Goal: Consume media (video, audio)

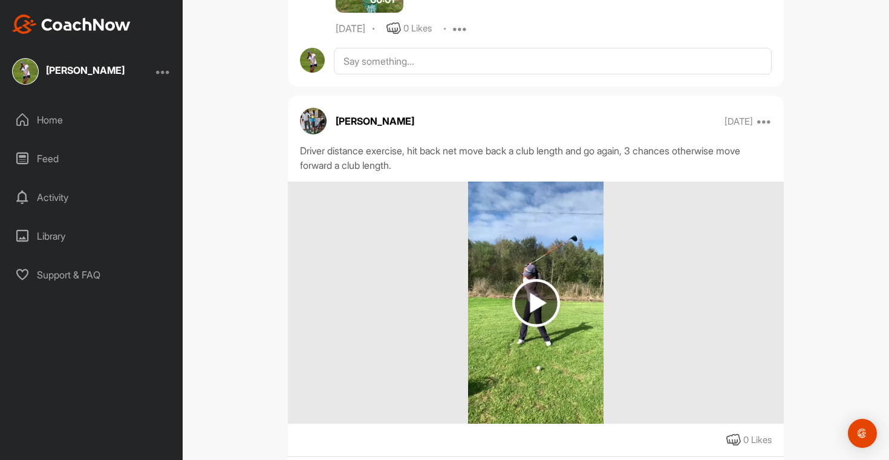
scroll to position [2690, 0]
click at [560, 272] on img at bounding box center [535, 303] width 135 height 242
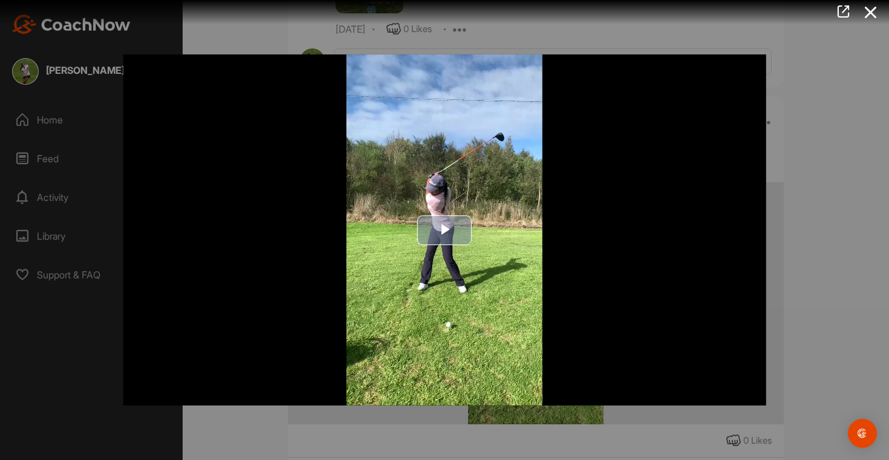
click at [445, 230] on span "Video Player" at bounding box center [445, 230] width 0 height 0
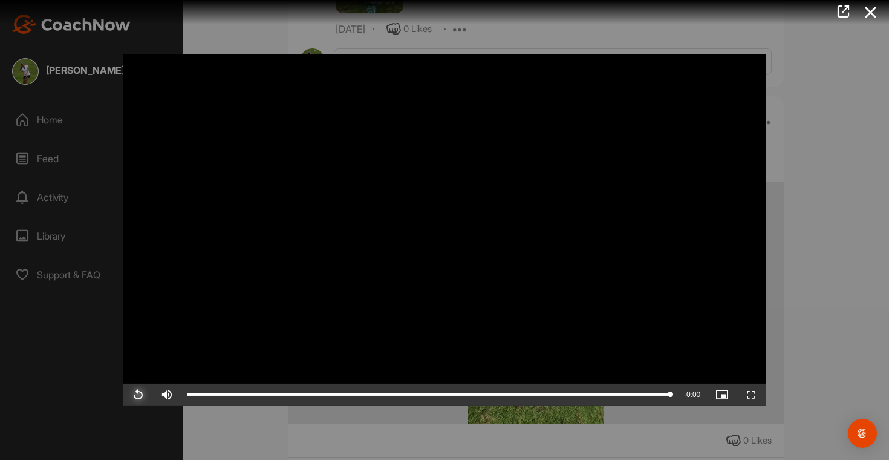
click at [140, 394] on span "Video Player" at bounding box center [137, 394] width 29 height 0
click at [817, 117] on div at bounding box center [444, 230] width 889 height 460
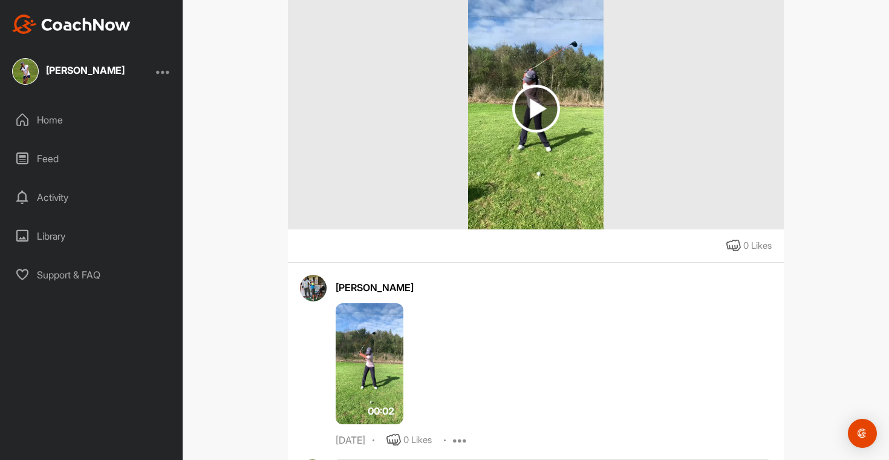
scroll to position [2887, 0]
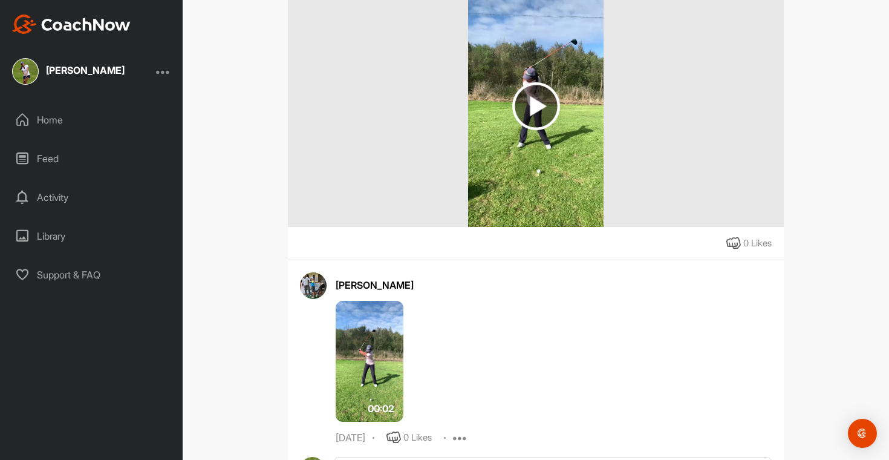
click at [381, 343] on img at bounding box center [370, 361] width 68 height 121
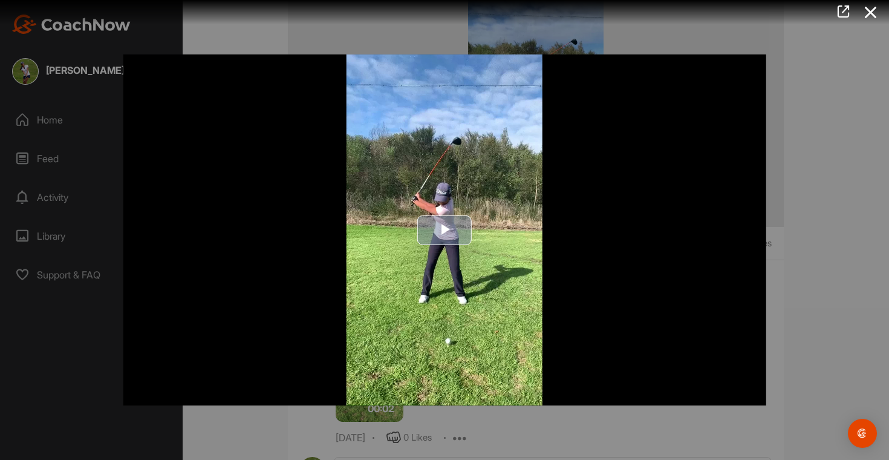
click at [445, 230] on span "Video Player" at bounding box center [445, 230] width 0 height 0
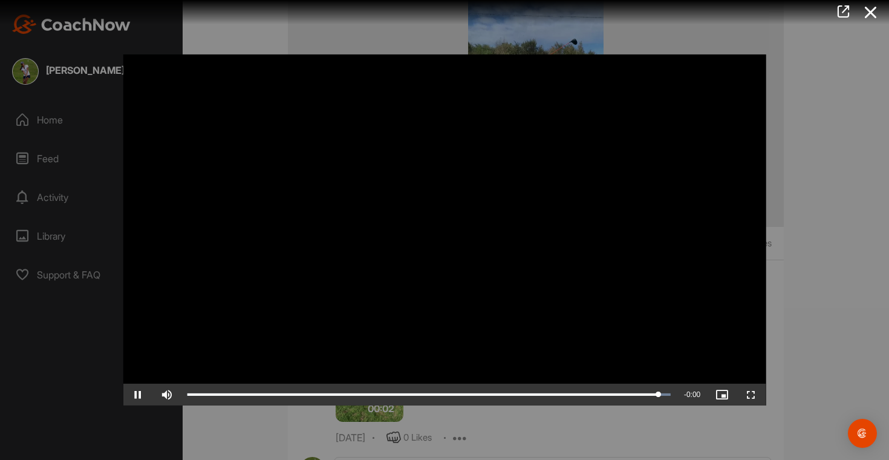
click at [786, 139] on div at bounding box center [444, 230] width 889 height 460
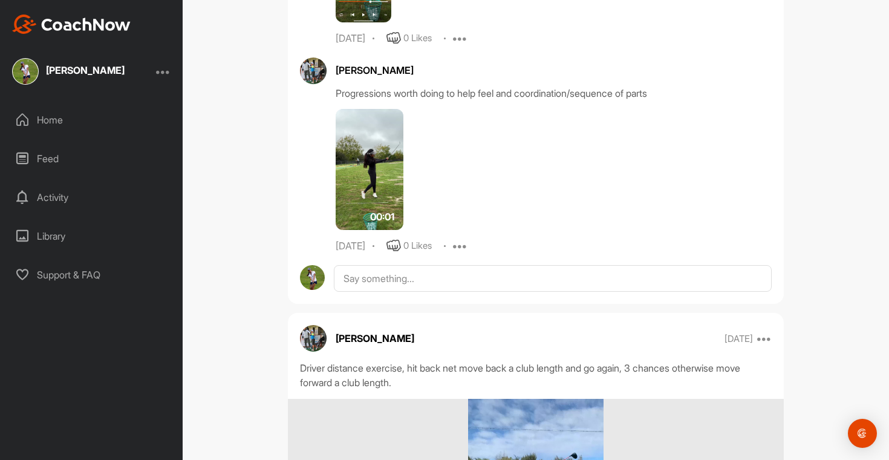
scroll to position [2305, 0]
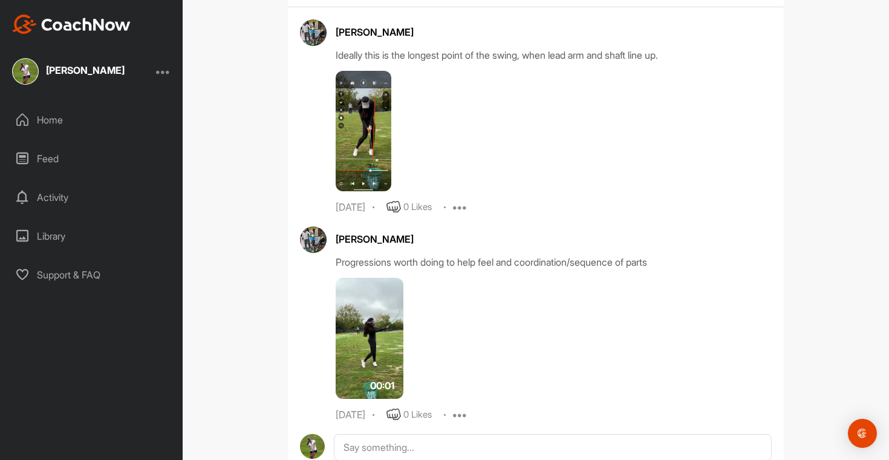
click at [374, 334] on img at bounding box center [370, 338] width 68 height 121
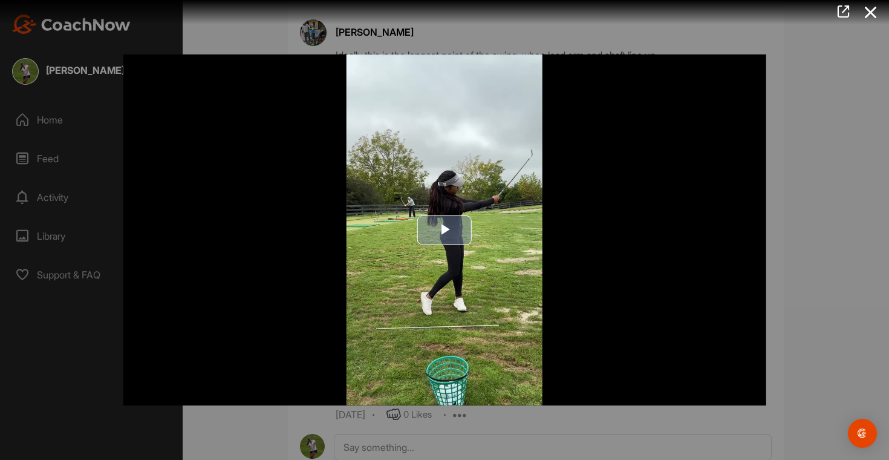
click at [445, 230] on span "Video Player" at bounding box center [445, 230] width 0 height 0
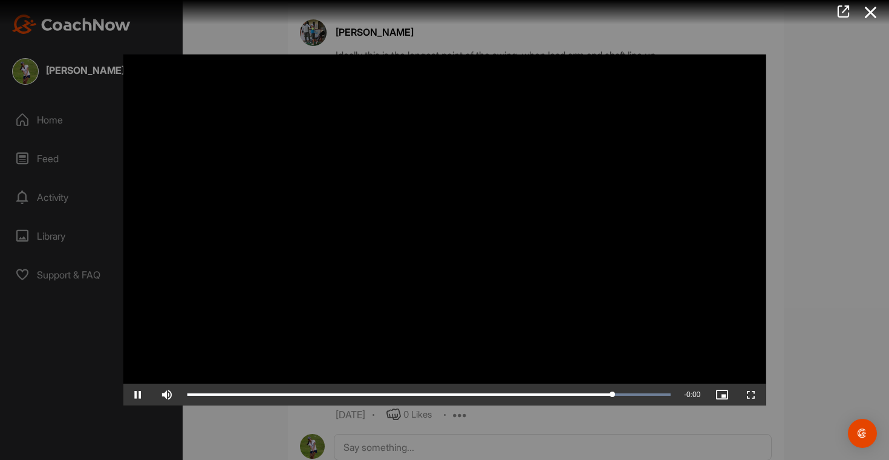
click at [839, 155] on div at bounding box center [444, 230] width 889 height 460
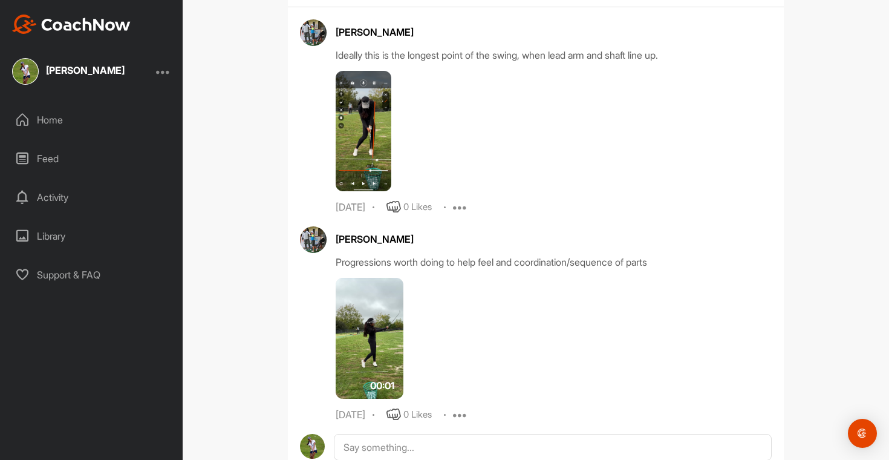
scroll to position [1977, 0]
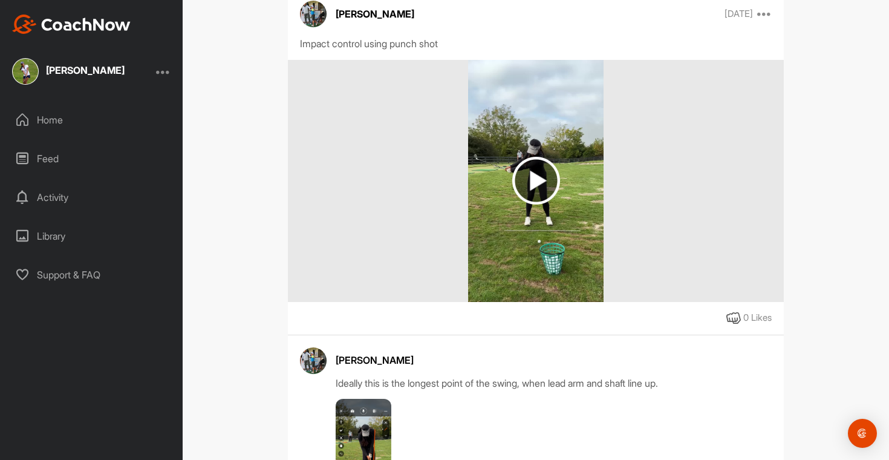
click at [494, 198] on img at bounding box center [535, 181] width 135 height 242
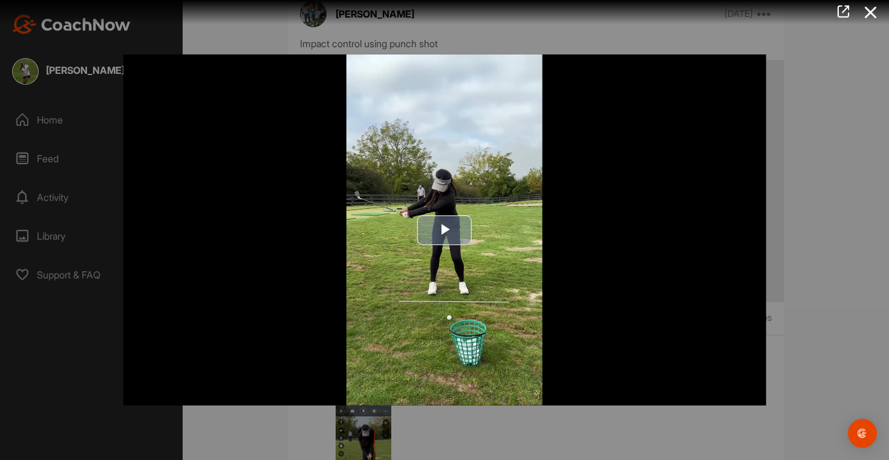
click at [445, 230] on span "Video Player" at bounding box center [445, 230] width 0 height 0
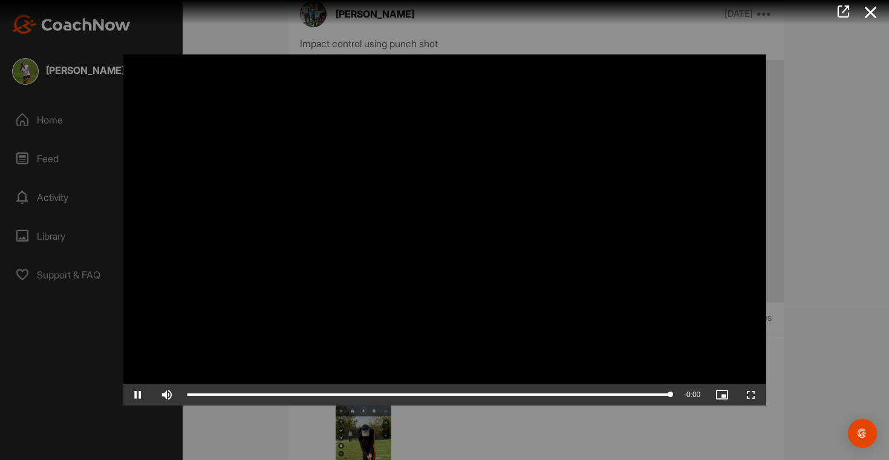
click at [768, 151] on div "Video Player is loading. Play Video Pause Skip Backward Skip Forward Mute Curre…" at bounding box center [444, 229] width 667 height 375
click at [876, 8] on icon at bounding box center [871, 12] width 28 height 22
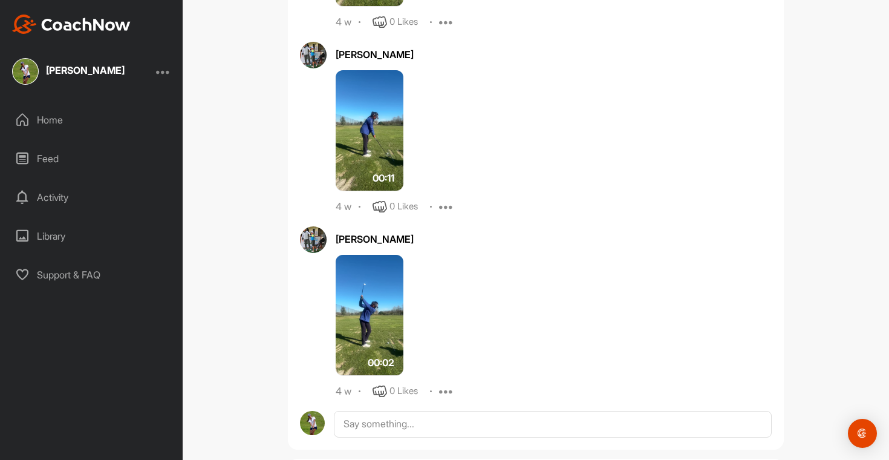
scroll to position [1113, 0]
click at [354, 357] on img at bounding box center [370, 315] width 68 height 121
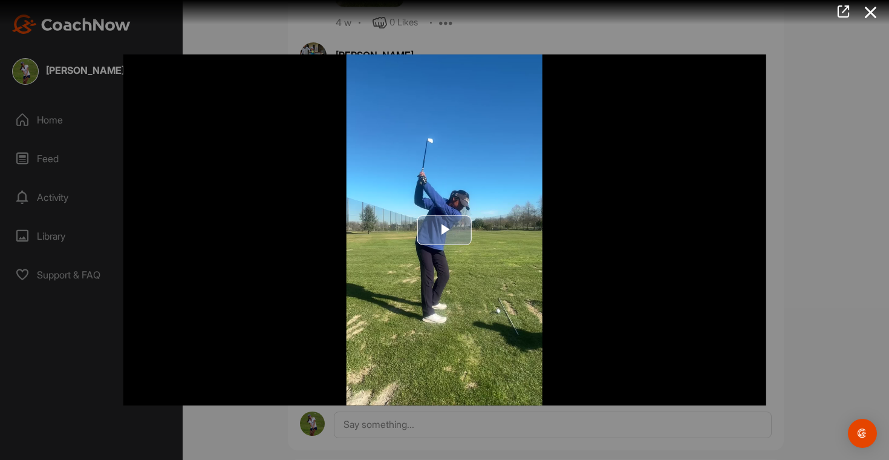
click at [445, 230] on span "Video Player" at bounding box center [445, 230] width 0 height 0
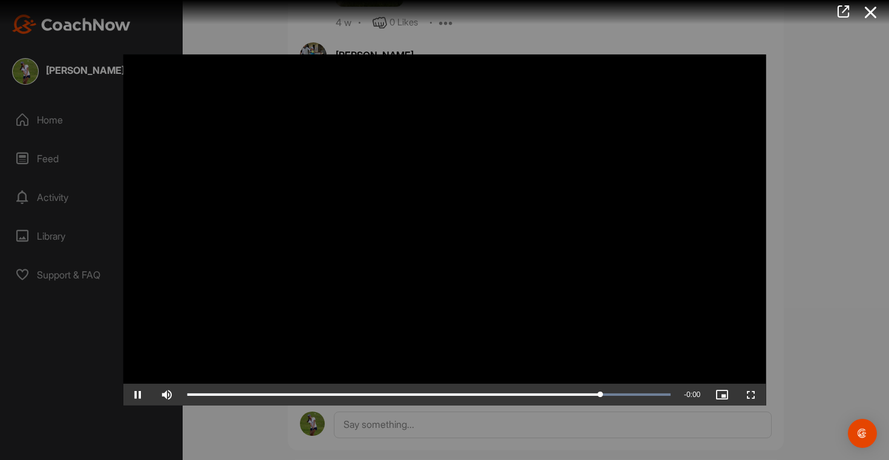
click at [833, 185] on div at bounding box center [444, 230] width 889 height 460
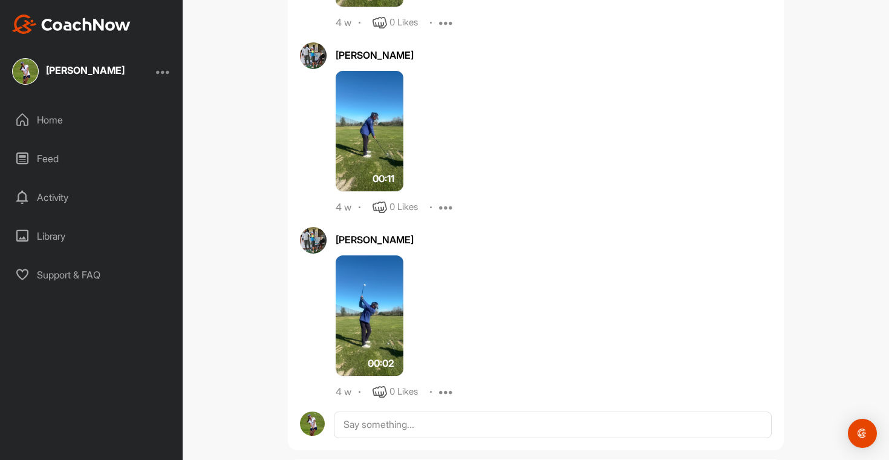
click at [369, 179] on img at bounding box center [370, 131] width 68 height 121
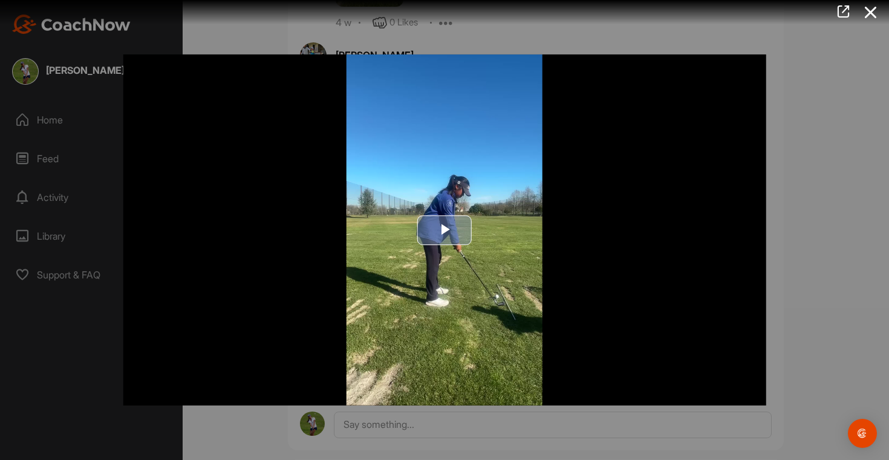
click at [445, 230] on span "Video Player" at bounding box center [445, 230] width 0 height 0
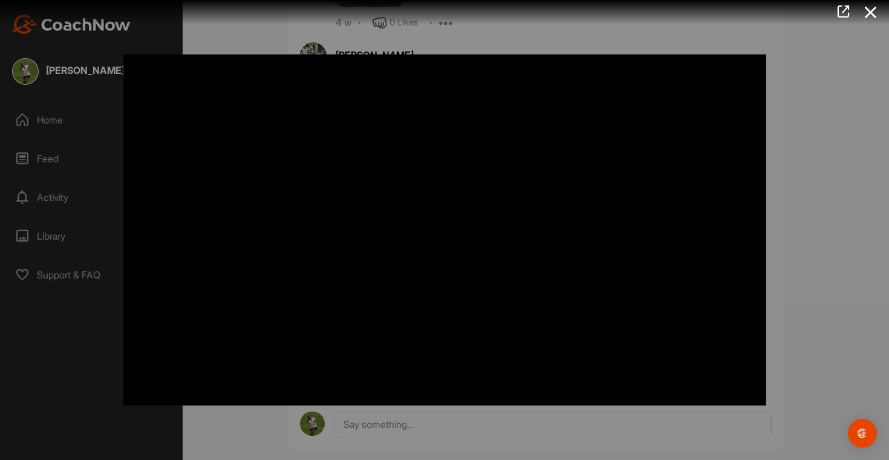
click at [849, 211] on div at bounding box center [444, 230] width 889 height 460
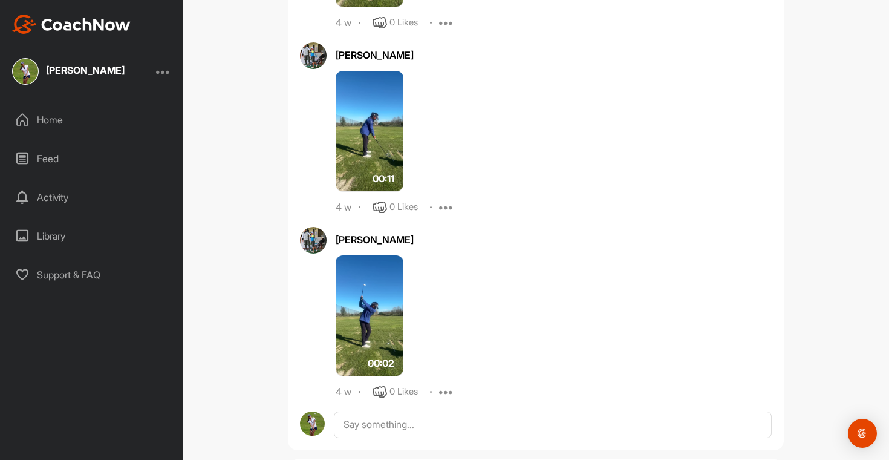
scroll to position [873, 0]
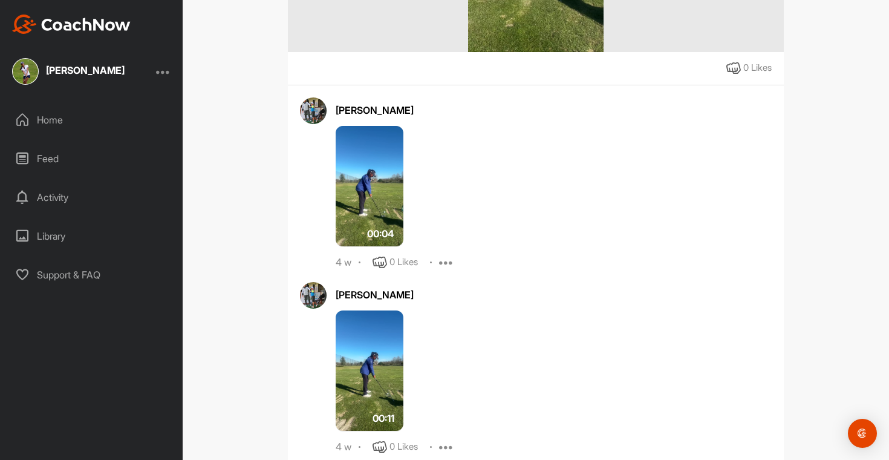
click at [379, 212] on img at bounding box center [370, 186] width 68 height 121
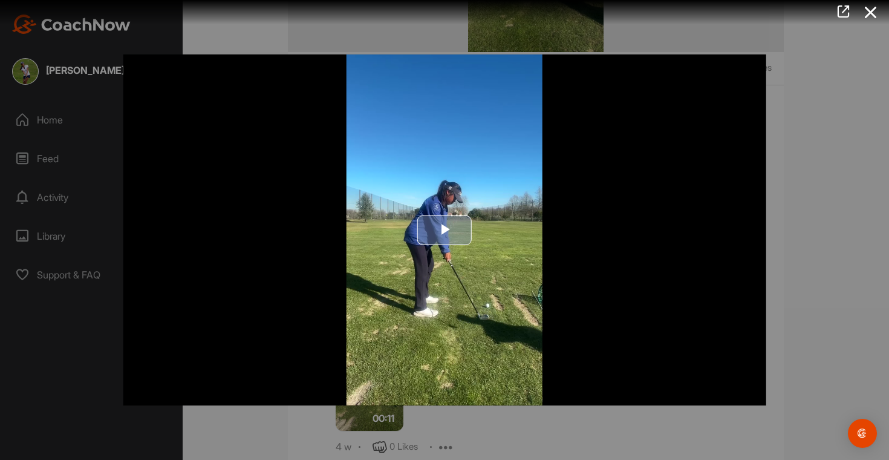
click at [445, 230] on span "Video Player" at bounding box center [445, 230] width 0 height 0
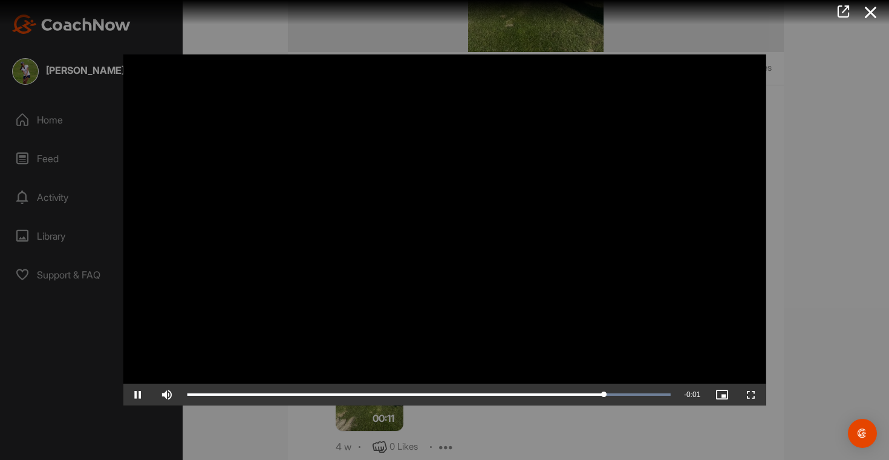
click at [749, 212] on video "Video Player" at bounding box center [444, 229] width 643 height 351
click at [771, 143] on div "Video Player is loading. Play Video Play Skip Backward Skip Forward Mute Curren…" at bounding box center [444, 229] width 667 height 375
click at [871, 9] on icon at bounding box center [871, 12] width 28 height 22
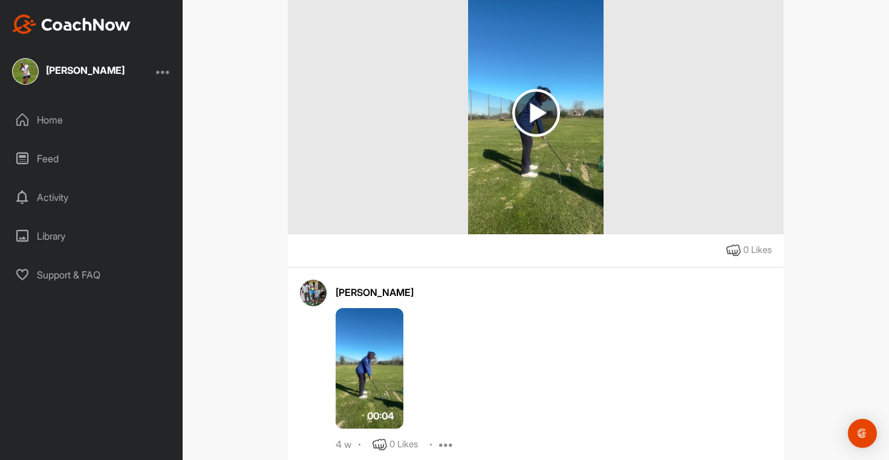
scroll to position [690, 0]
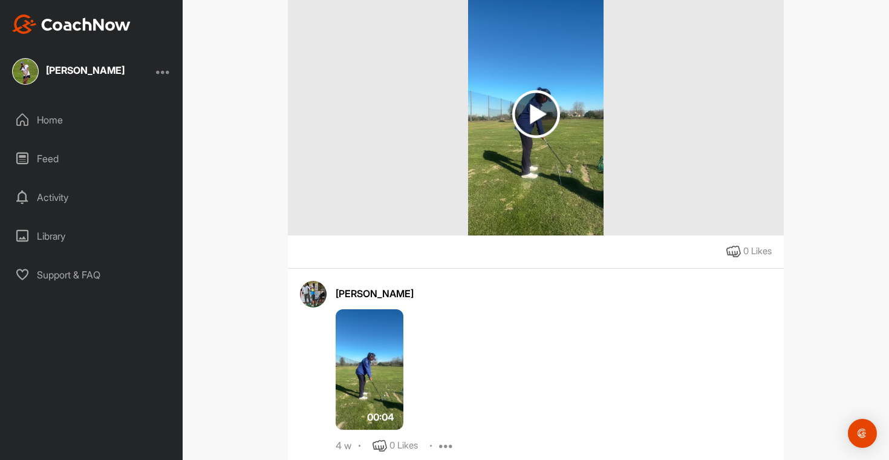
click at [528, 138] on img at bounding box center [536, 114] width 48 height 48
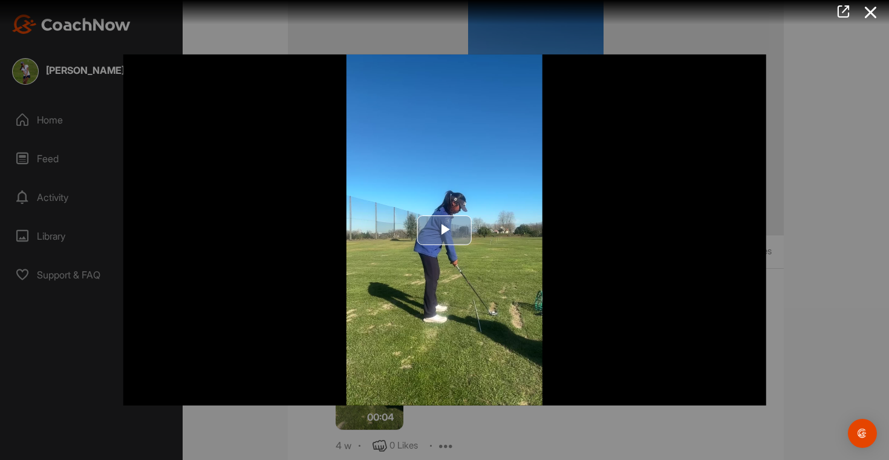
click at [445, 230] on span "Video Player" at bounding box center [445, 230] width 0 height 0
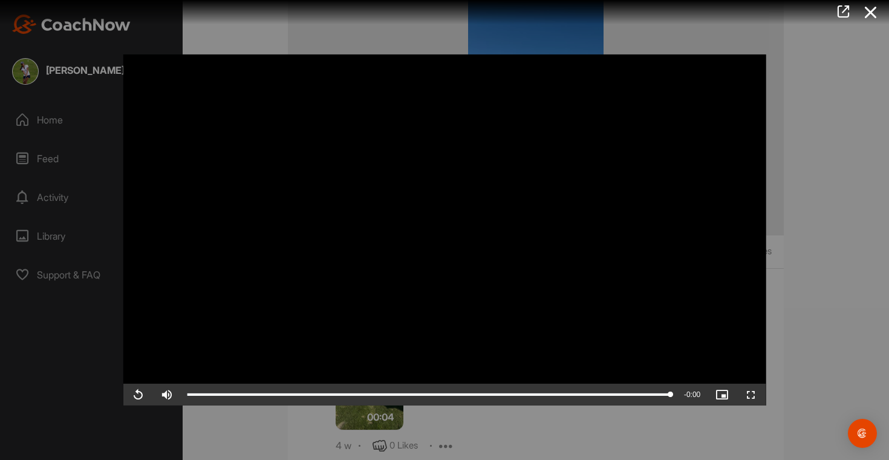
click at [820, 219] on div at bounding box center [444, 230] width 889 height 460
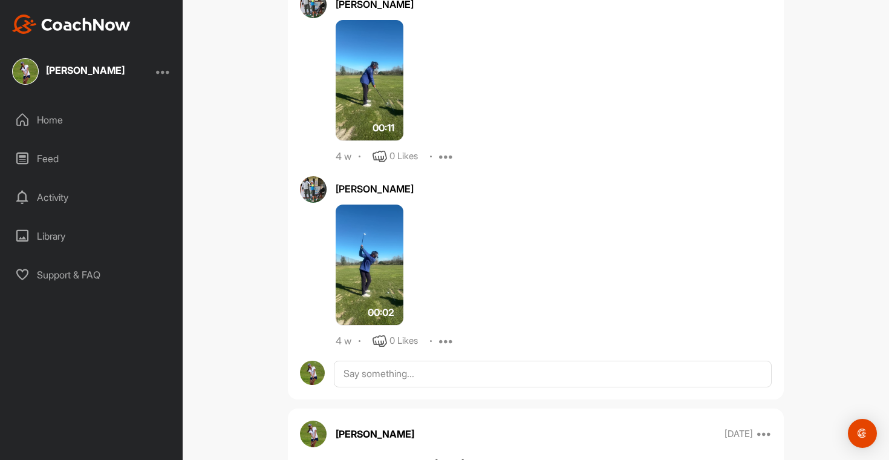
scroll to position [1353, 0]
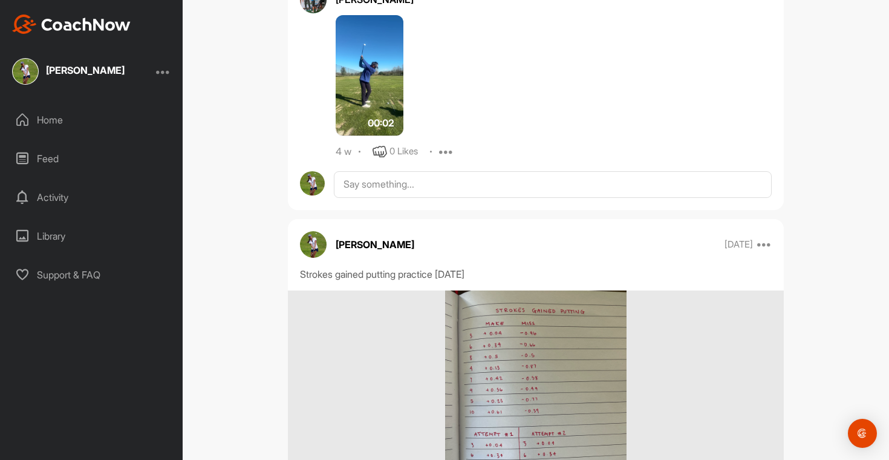
click at [353, 94] on img at bounding box center [370, 75] width 68 height 121
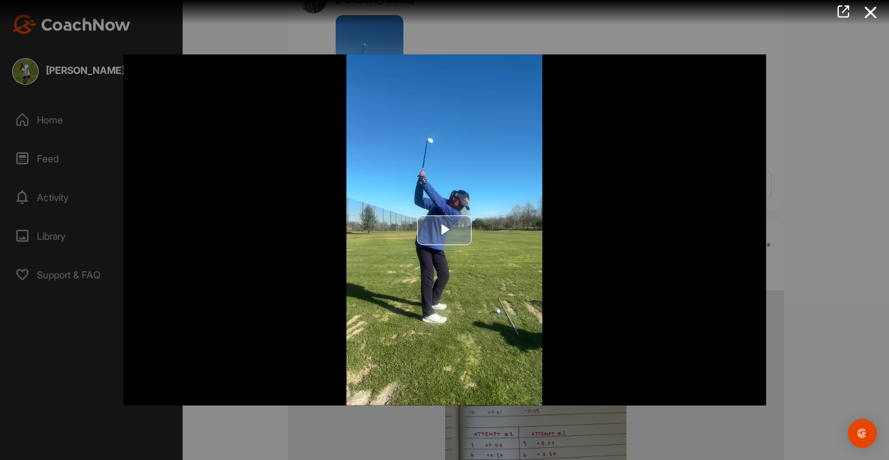
click at [445, 230] on span "Video Player" at bounding box center [445, 230] width 0 height 0
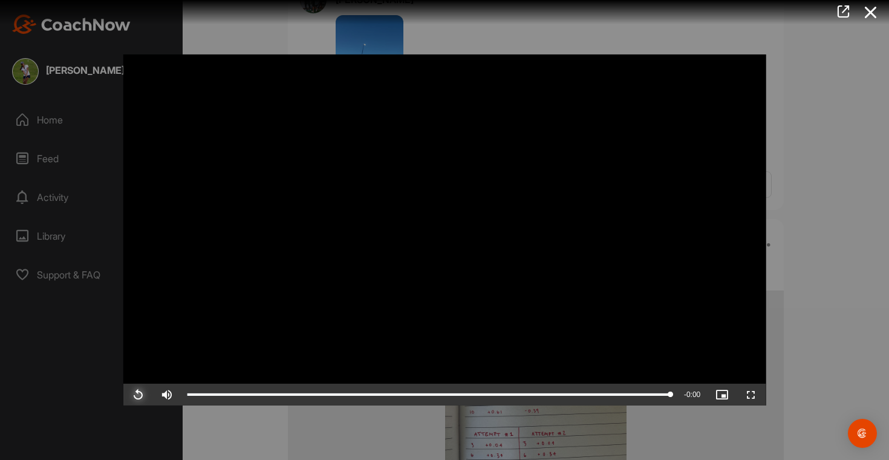
click at [134, 394] on span "Video Player" at bounding box center [137, 394] width 29 height 0
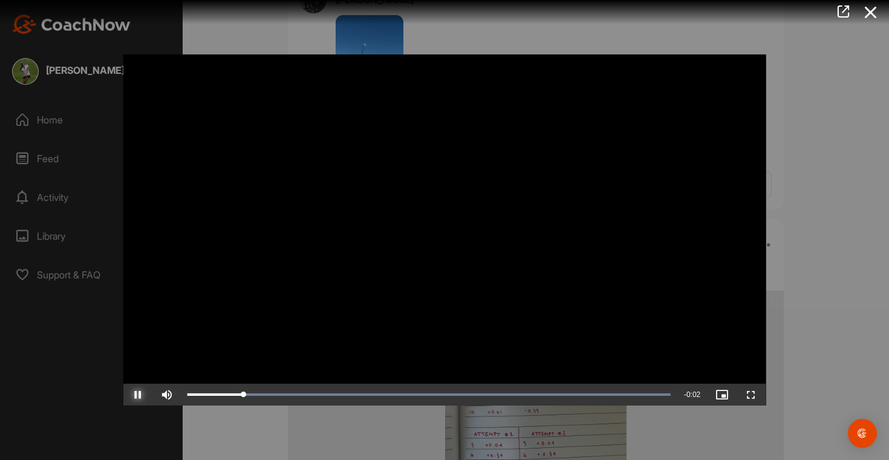
click at [134, 394] on span "Video Player" at bounding box center [137, 394] width 29 height 0
drag, startPoint x: 268, startPoint y: 394, endPoint x: 296, endPoint y: 423, distance: 40.6
click at [296, 423] on div "Video Player is loading. Play Video Play Skip Backward Skip Forward Mute Curren…" at bounding box center [444, 230] width 889 height 460
drag, startPoint x: 409, startPoint y: 394, endPoint x: 424, endPoint y: 405, distance: 18.1
click at [424, 405] on div "Video Player is loading. Play Video Play Skip Backward Skip Forward Mute Curren…" at bounding box center [444, 229] width 667 height 375
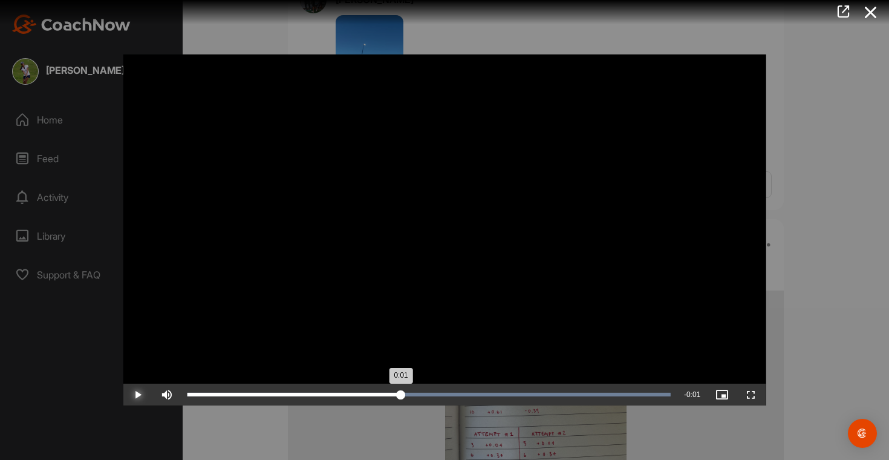
drag, startPoint x: 424, startPoint y: 396, endPoint x: 400, endPoint y: 402, distance: 24.4
click at [400, 402] on div "Loaded : 100.00% 0:01 0:01" at bounding box center [428, 394] width 495 height 22
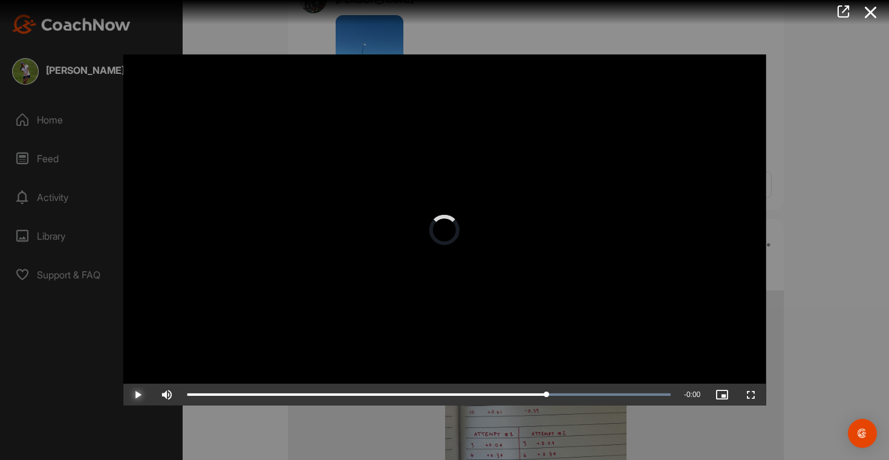
drag, startPoint x: 400, startPoint y: 402, endPoint x: 542, endPoint y: 373, distance: 144.6
click at [875, 15] on icon at bounding box center [871, 12] width 28 height 22
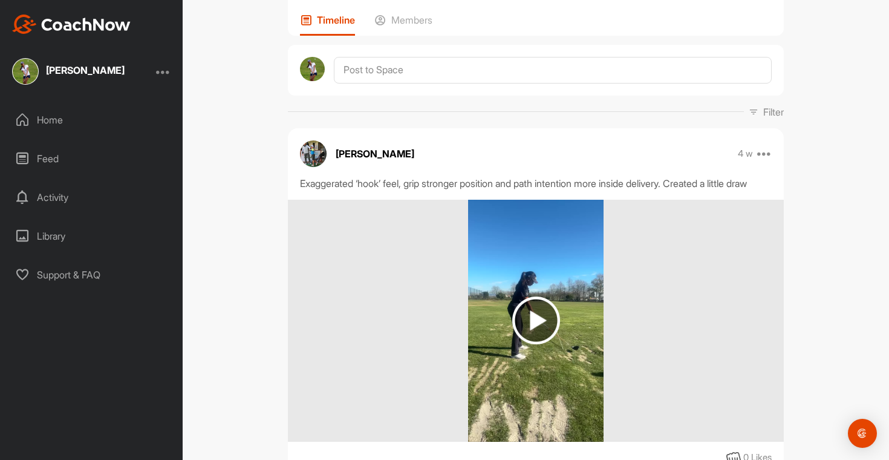
scroll to position [7, 0]
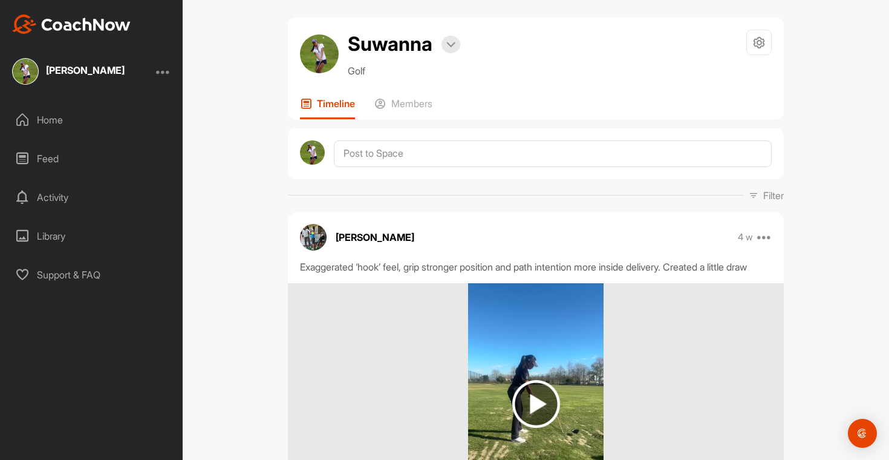
click at [555, 384] on img at bounding box center [535, 404] width 135 height 242
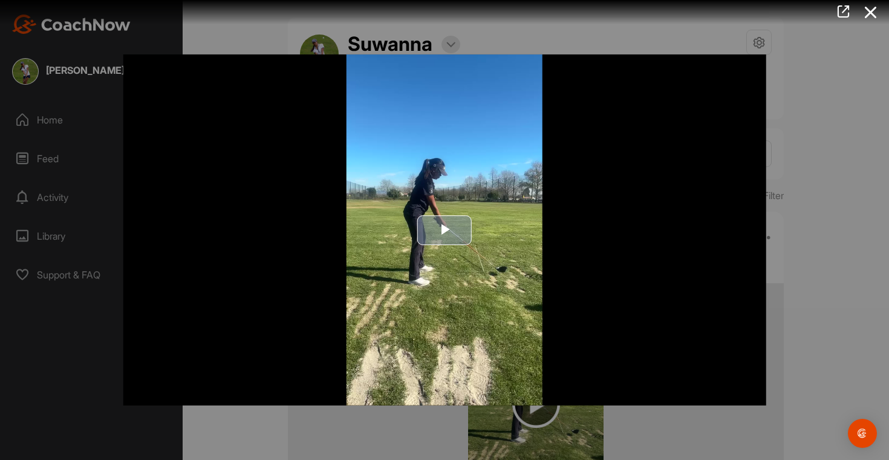
click at [445, 230] on span "Video Player" at bounding box center [445, 230] width 0 height 0
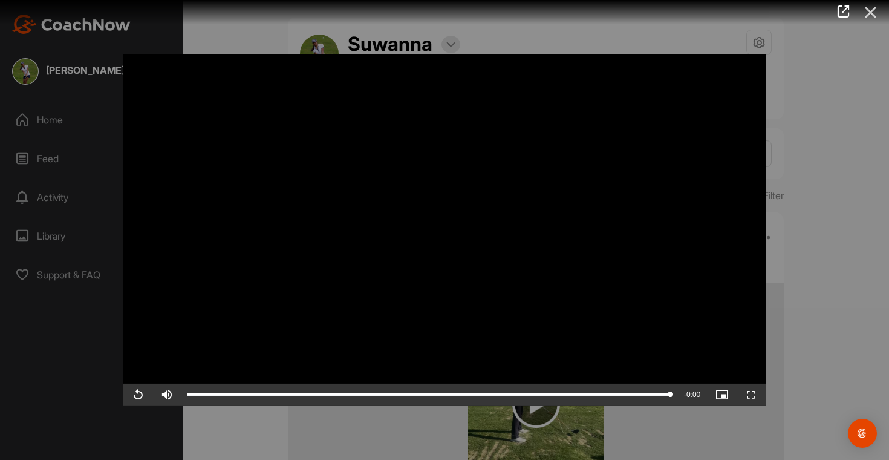
click at [872, 18] on icon at bounding box center [871, 12] width 28 height 22
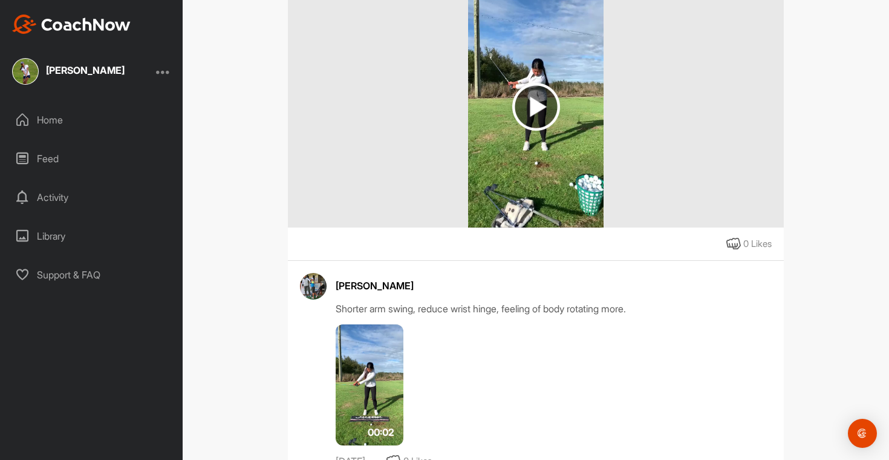
scroll to position [3732, 0]
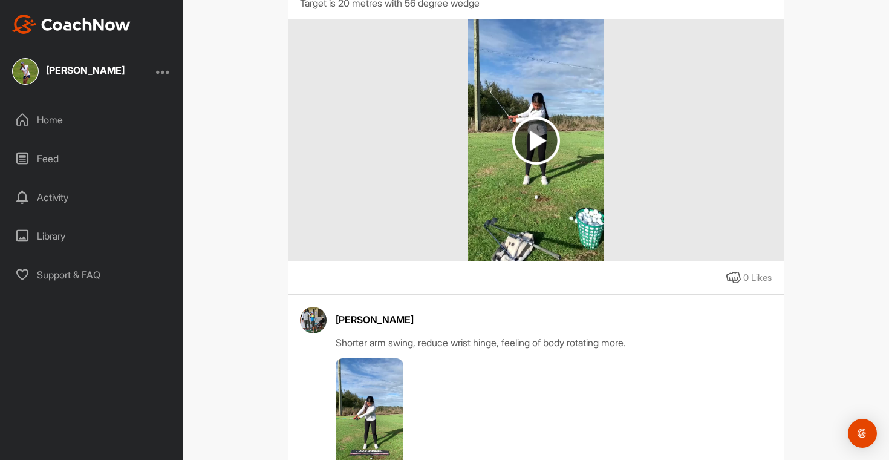
click at [533, 152] on img at bounding box center [536, 141] width 48 height 48
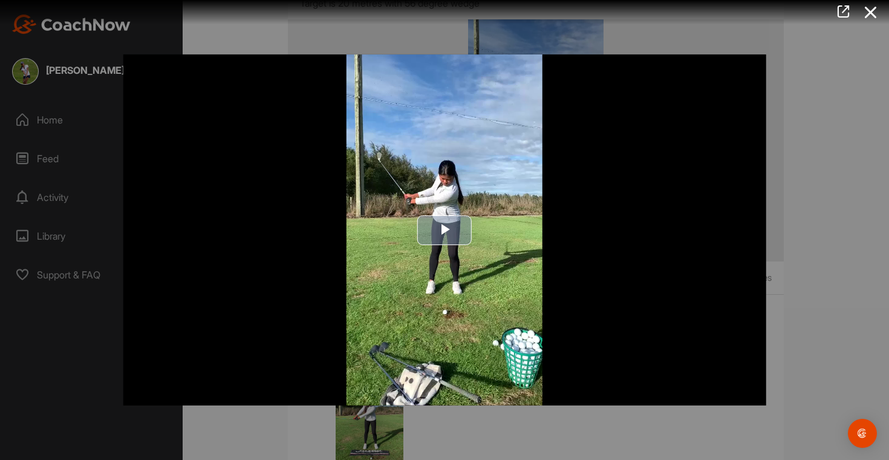
click at [445, 230] on span "Video Player" at bounding box center [445, 230] width 0 height 0
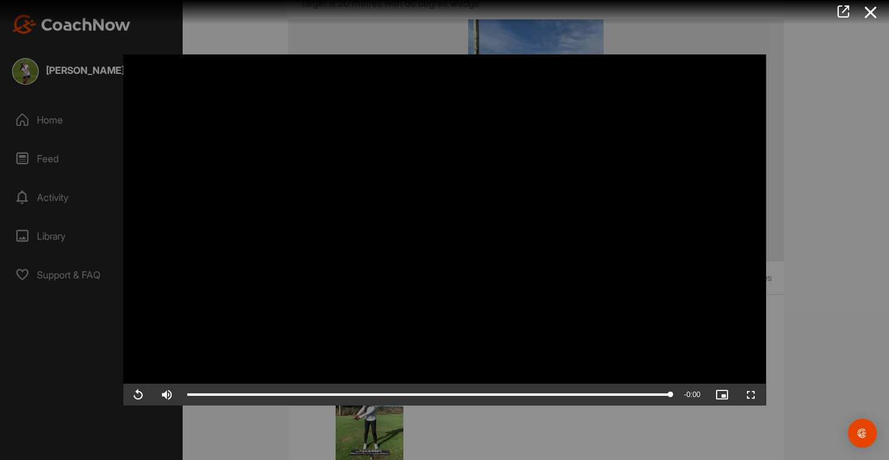
click at [871, 15] on icon at bounding box center [871, 12] width 28 height 22
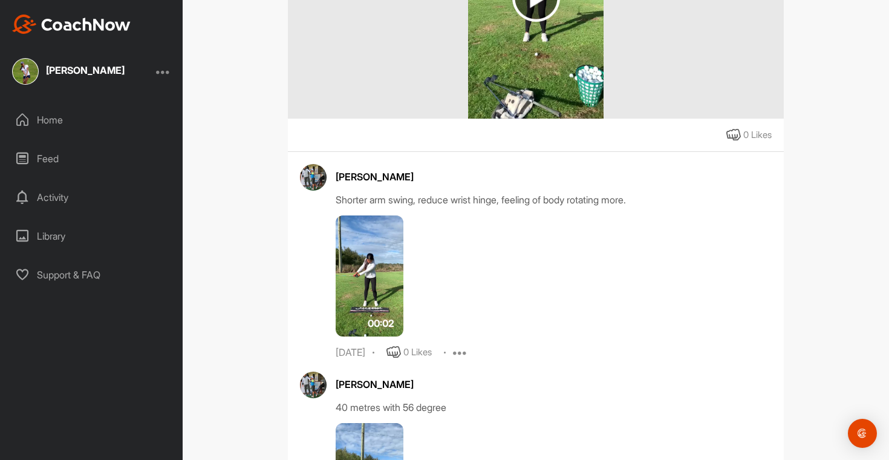
scroll to position [4097, 0]
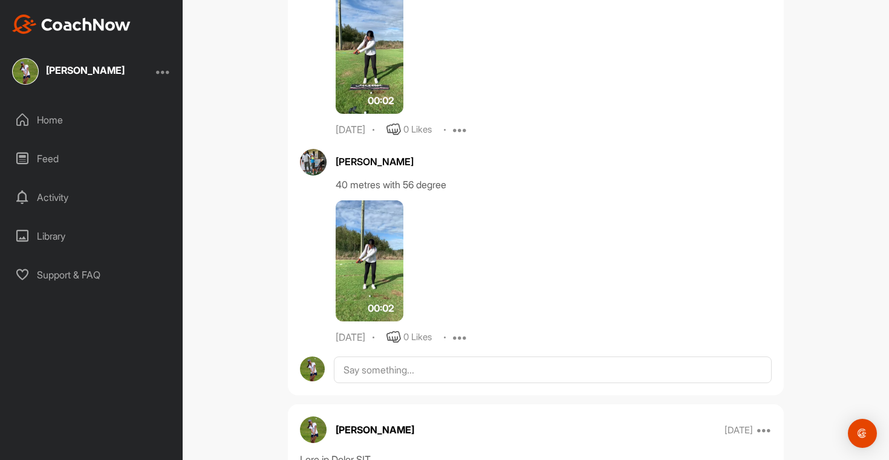
click at [361, 73] on img at bounding box center [370, 53] width 68 height 121
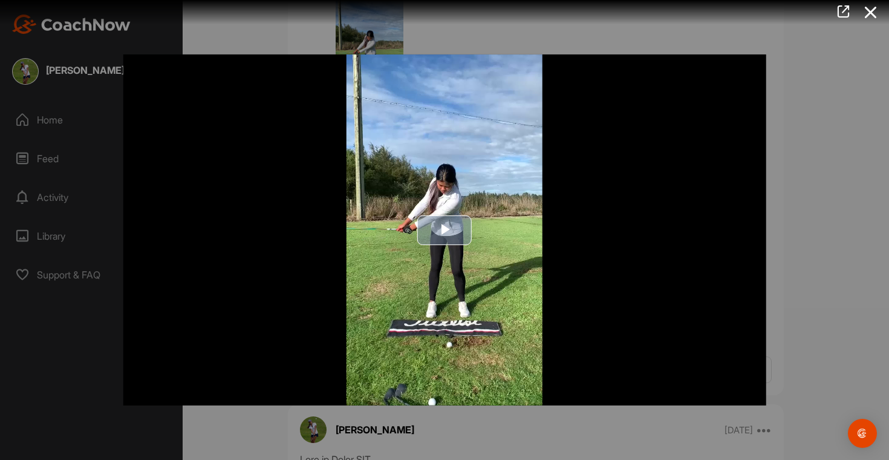
click at [445, 230] on span "Video Player" at bounding box center [445, 230] width 0 height 0
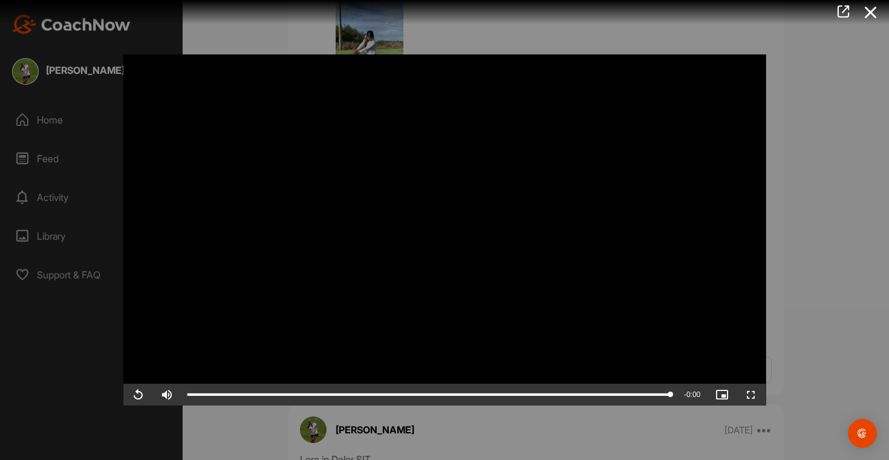
click at [864, 163] on div at bounding box center [444, 230] width 889 height 460
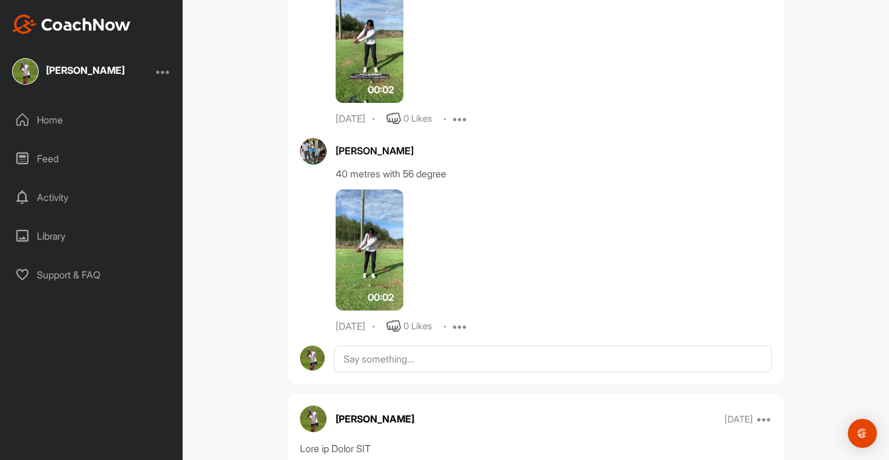
scroll to position [4113, 0]
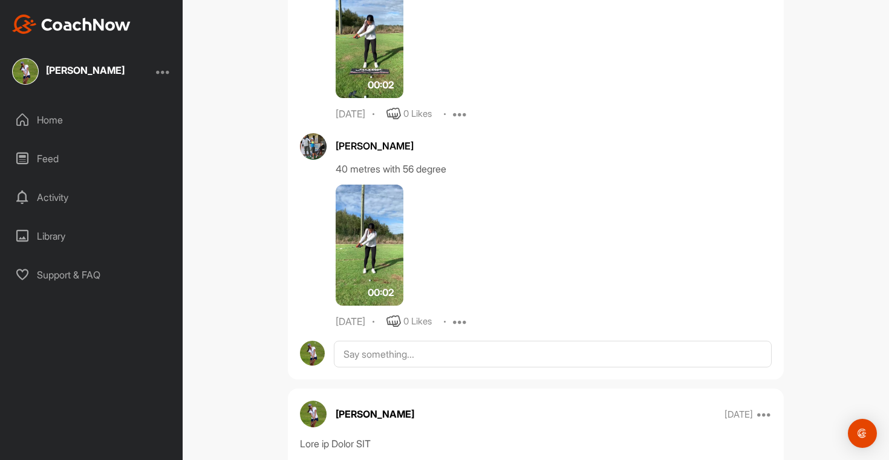
click at [360, 67] on img at bounding box center [370, 37] width 68 height 121
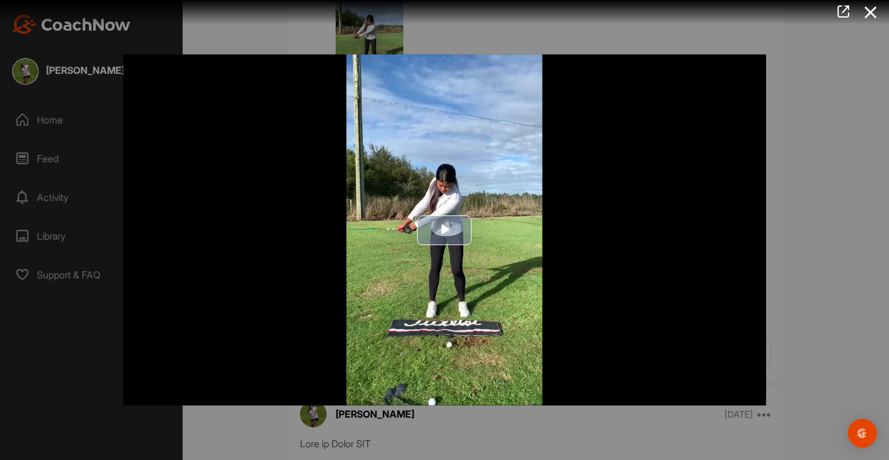
click at [445, 230] on span "Video Player" at bounding box center [445, 230] width 0 height 0
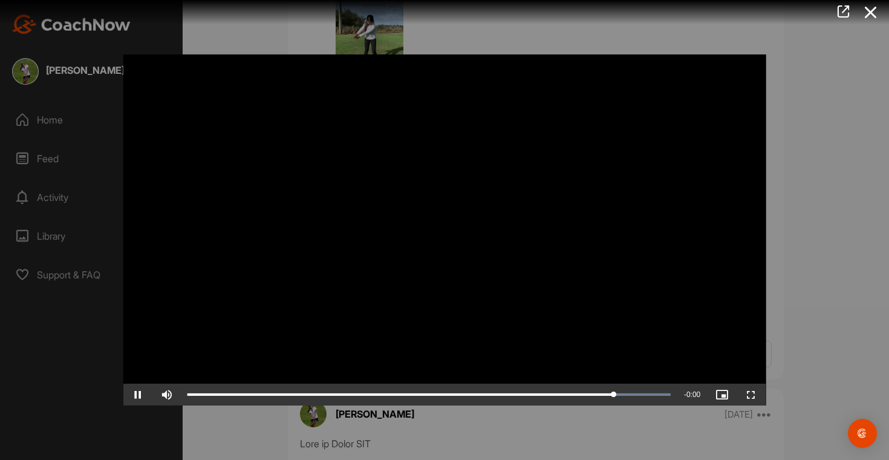
click at [772, 183] on div "Video Player is loading. Play Video Pause Skip Backward Skip Forward Mute Curre…" at bounding box center [444, 229] width 667 height 375
click at [873, 15] on icon at bounding box center [871, 12] width 28 height 22
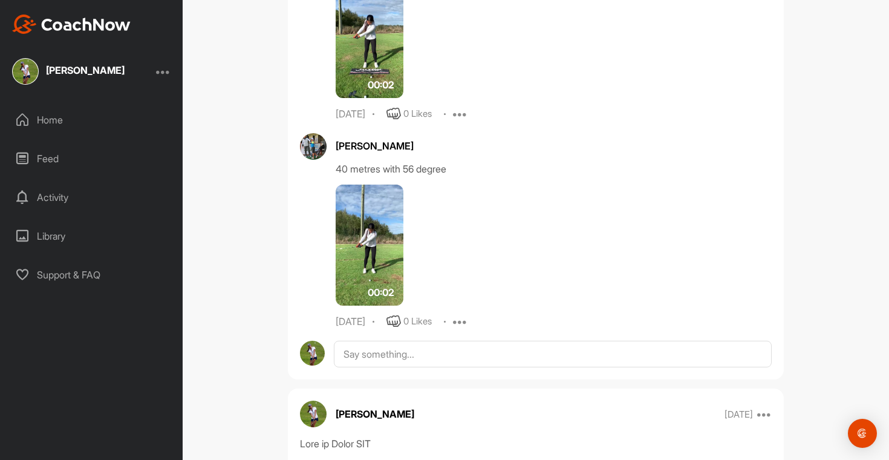
click at [371, 279] on img at bounding box center [370, 244] width 68 height 121
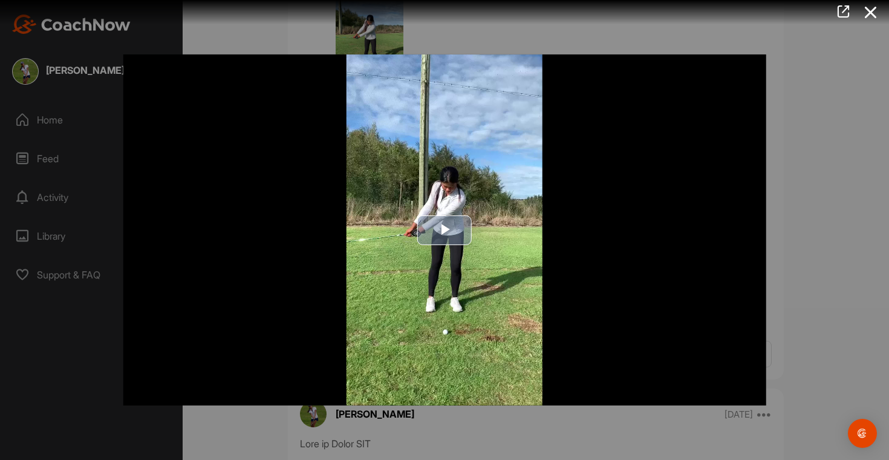
click at [445, 230] on span "Video Player" at bounding box center [445, 230] width 0 height 0
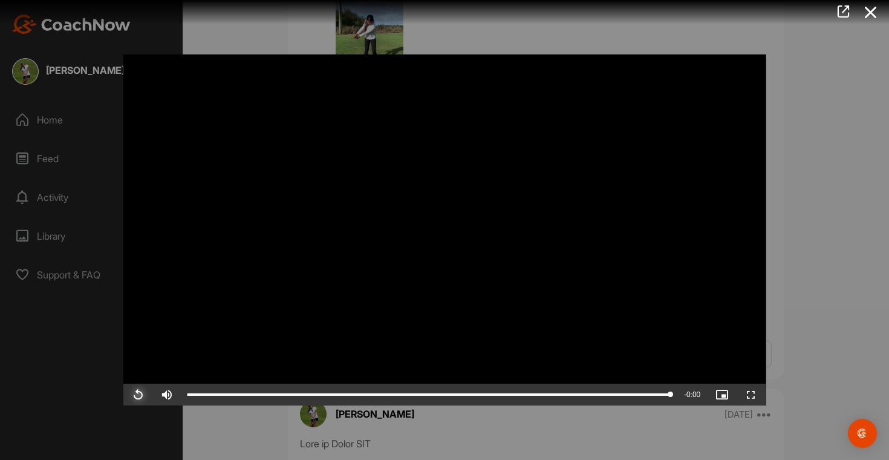
click at [134, 394] on span "Video Player" at bounding box center [137, 394] width 29 height 0
click at [869, 14] on icon at bounding box center [871, 12] width 28 height 22
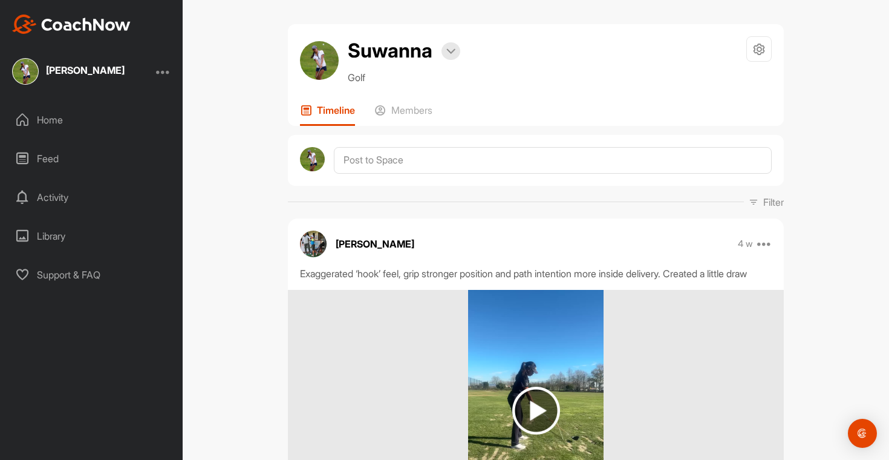
scroll to position [0, 0]
